Goal: Use online tool/utility

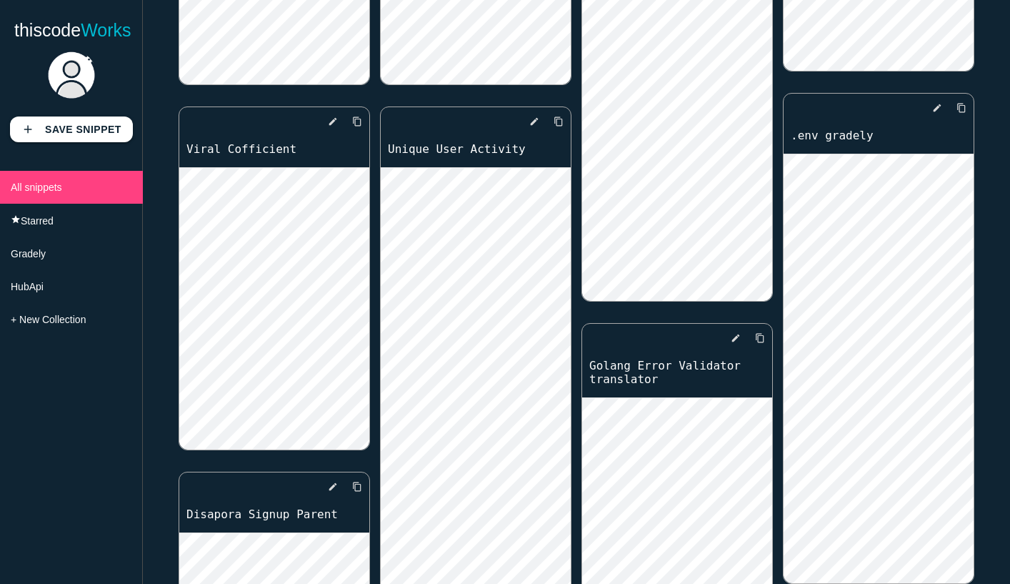
scroll to position [509, 0]
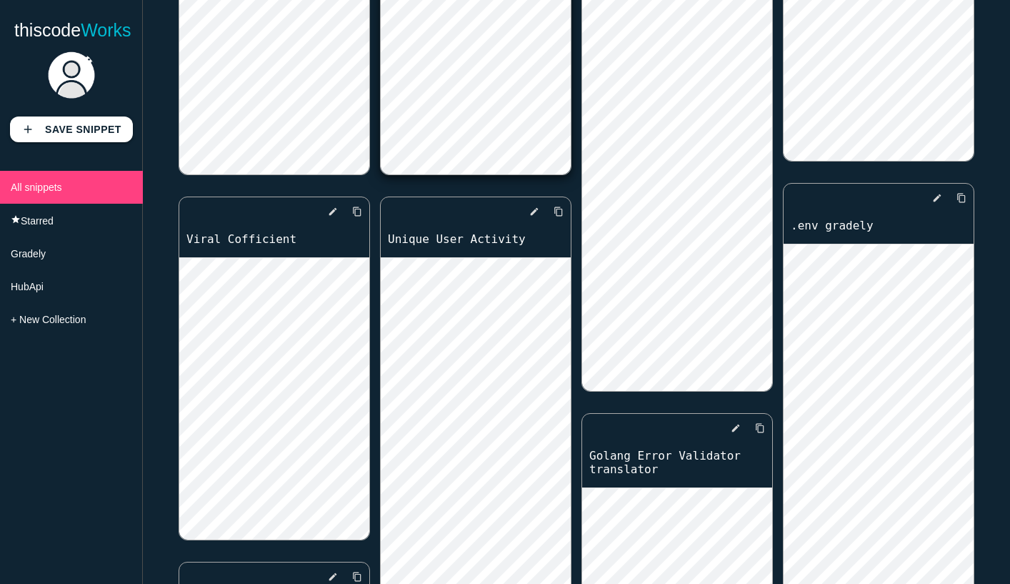
scroll to position [534, 0]
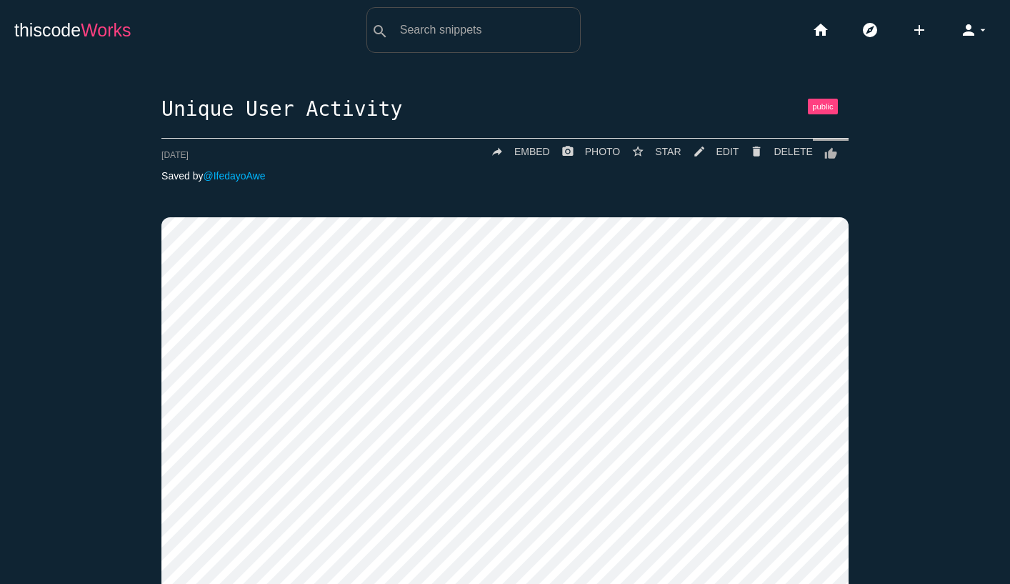
click at [93, 28] on span "Works" at bounding box center [106, 30] width 50 height 20
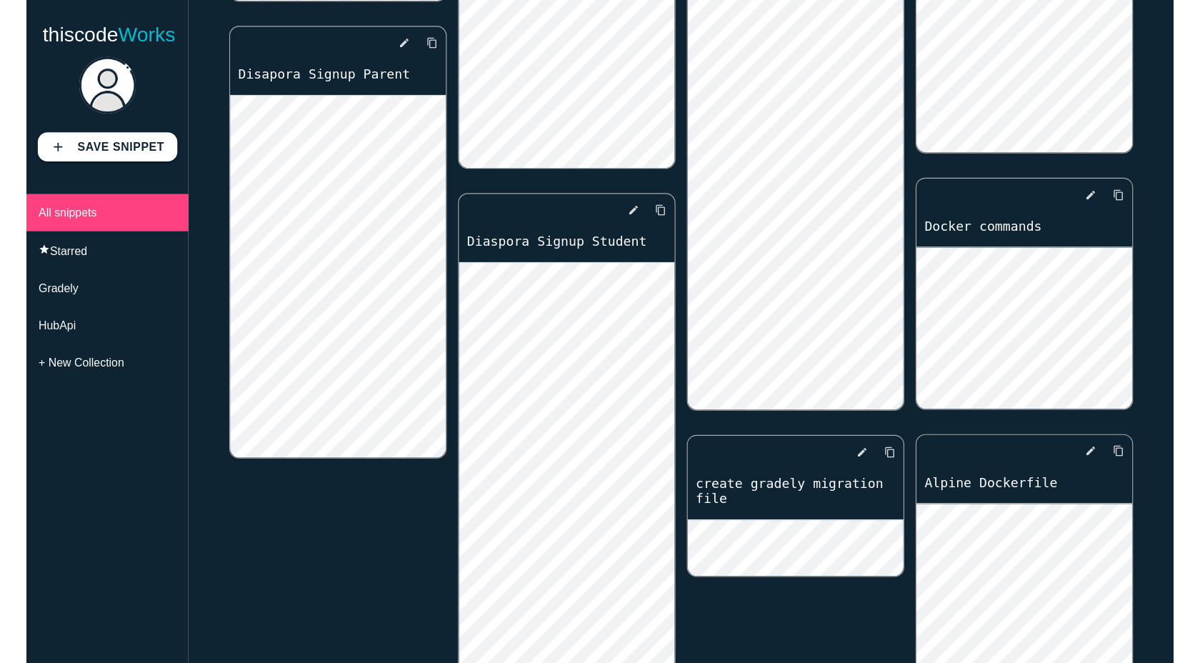
scroll to position [955, 0]
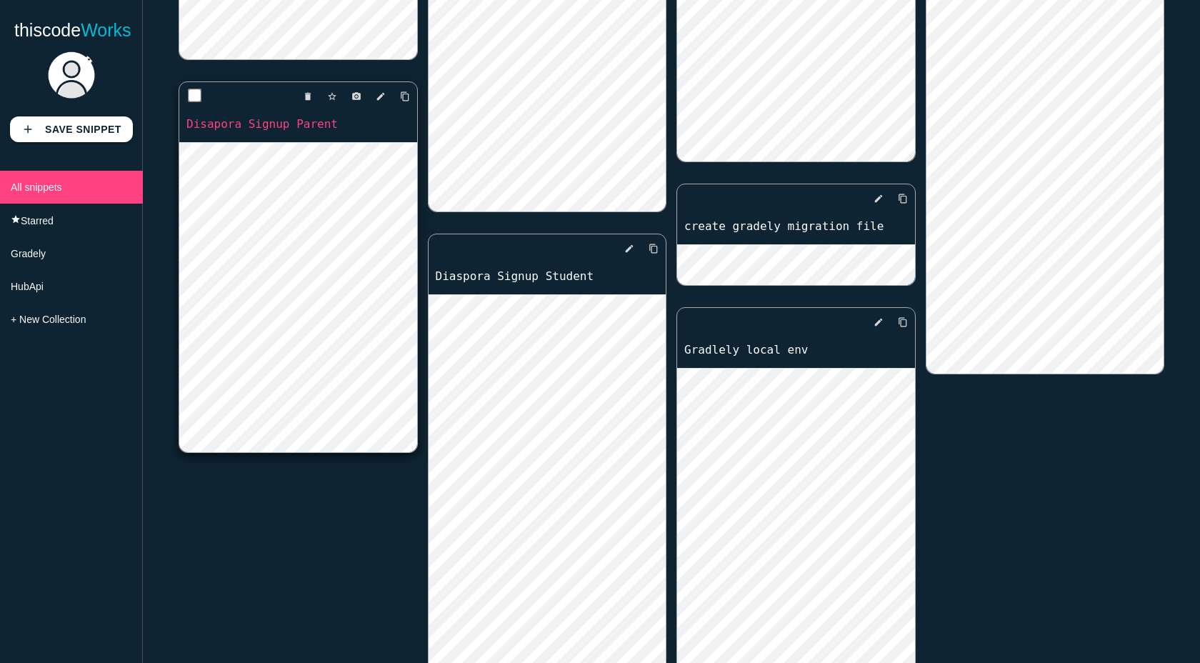
scroll to position [876, 0]
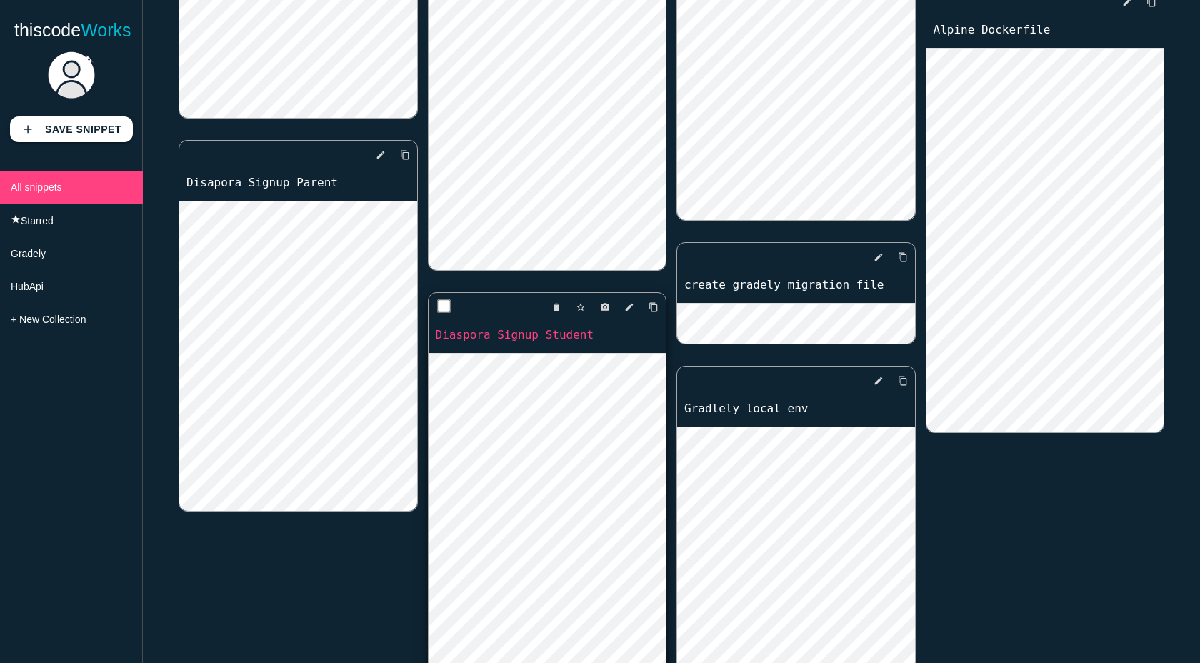
scroll to position [832, 0]
